Goal: Entertainment & Leisure: Consume media (video, audio)

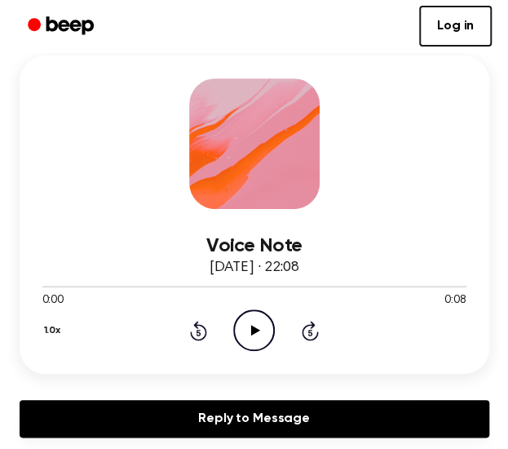
scroll to position [145, 0]
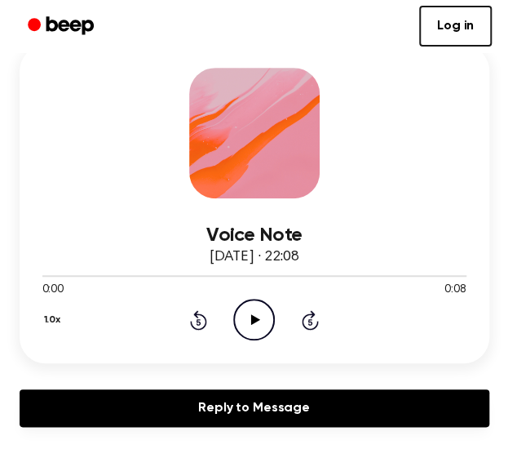
click at [244, 325] on icon "Play Audio" at bounding box center [254, 320] width 42 height 42
click at [244, 325] on icon "Pause Audio" at bounding box center [254, 320] width 42 height 42
click at [244, 325] on icon "Play Audio" at bounding box center [254, 320] width 42 height 42
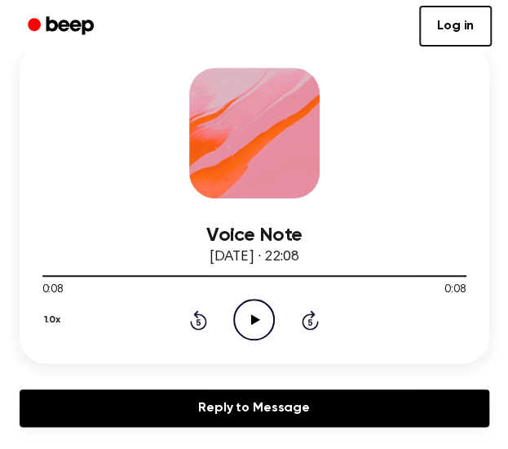
click at [250, 316] on icon "Play Audio" at bounding box center [254, 320] width 42 height 42
click at [55, 273] on div at bounding box center [254, 274] width 424 height 13
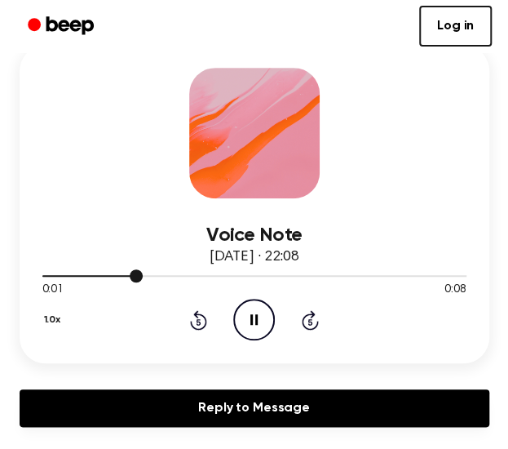
click at [55, 273] on div at bounding box center [254, 274] width 424 height 13
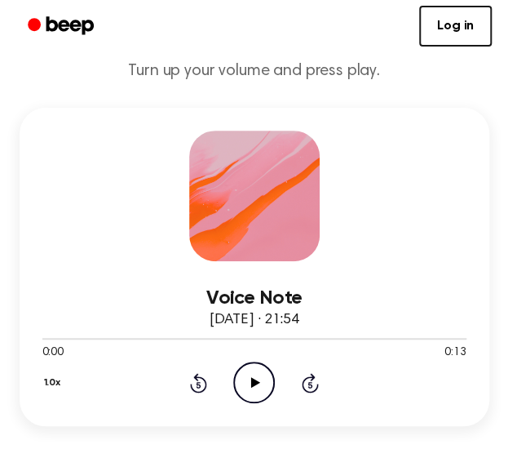
scroll to position [84, 0]
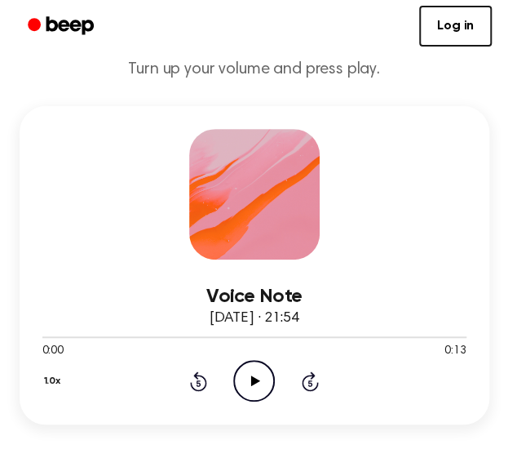
click at [255, 379] on icon at bounding box center [255, 380] width 9 height 11
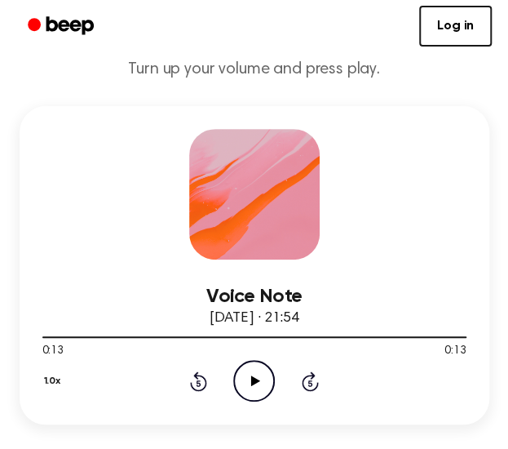
click at [255, 379] on icon at bounding box center [255, 380] width 9 height 11
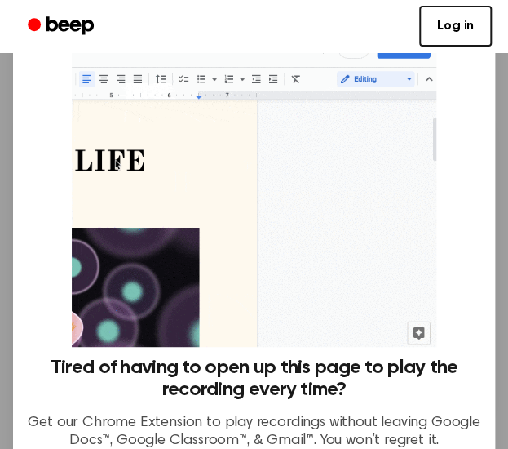
scroll to position [194, 0]
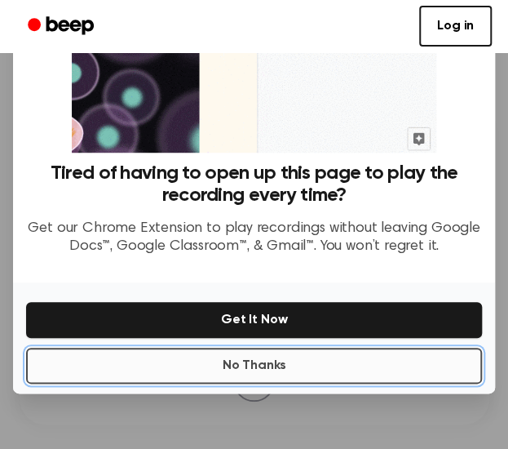
click at [312, 359] on button "No Thanks" at bounding box center [254, 366] width 456 height 36
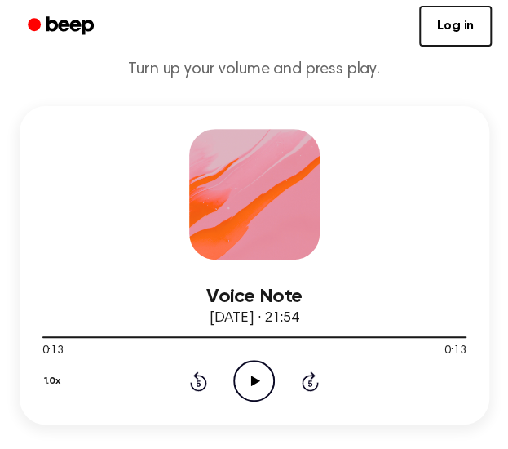
click at [267, 374] on icon "Play Audio" at bounding box center [254, 381] width 42 height 42
